Goal: Find specific page/section: Find specific page/section

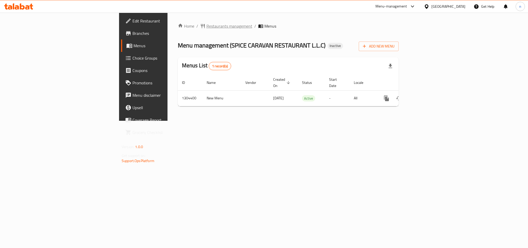
click at [207, 26] on span "Restaurants management" at bounding box center [230, 26] width 46 height 6
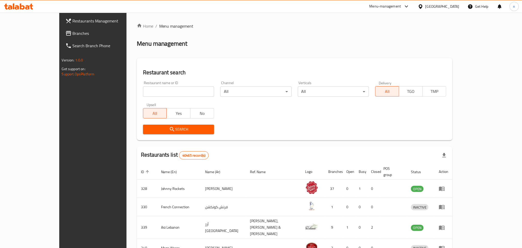
click at [158, 89] on input "search" at bounding box center [178, 91] width 71 height 10
paste input "/703218"
drag, startPoint x: 109, startPoint y: 91, endPoint x: 61, endPoint y: 93, distance: 48.8
click at [61, 93] on div "Restaurants Management Branches Search Branch Phone Version: 1.0.0 Get support …" at bounding box center [261, 204] width 404 height 382
type input "703218"
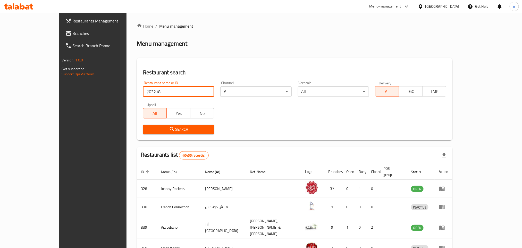
click button "Search" at bounding box center [178, 130] width 71 height 10
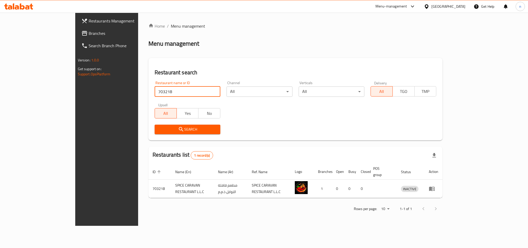
click at [443, 8] on div "[GEOGRAPHIC_DATA]" at bounding box center [449, 7] width 34 height 6
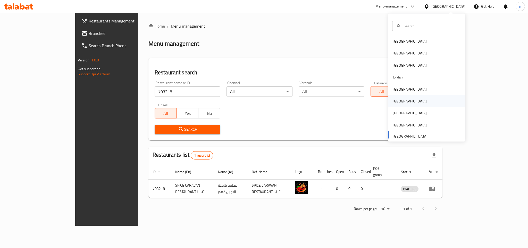
click at [398, 97] on div "[GEOGRAPHIC_DATA]" at bounding box center [410, 101] width 42 height 12
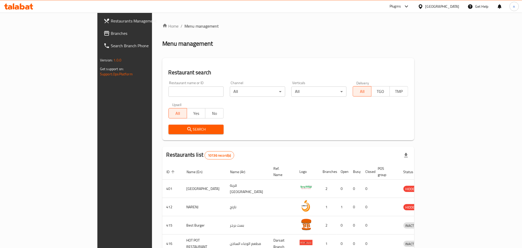
click at [111, 31] on span "Branches" at bounding box center [146, 33] width 70 height 6
